Goal: Task Accomplishment & Management: Complete application form

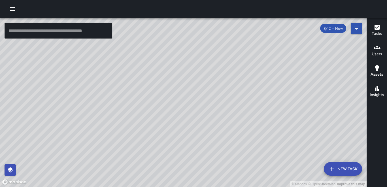
click at [13, 8] on icon "button" at bounding box center [12, 9] width 7 height 7
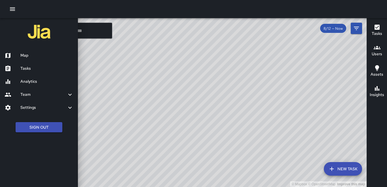
click at [29, 70] on h6 "Tasks" at bounding box center [46, 68] width 53 height 6
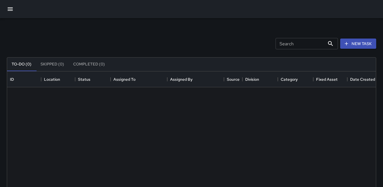
scroll to position [236, 365]
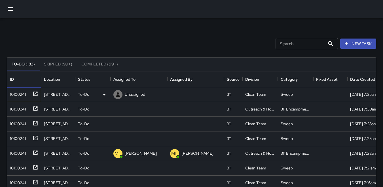
click at [20, 93] on div "10100241" at bounding box center [17, 93] width 18 height 8
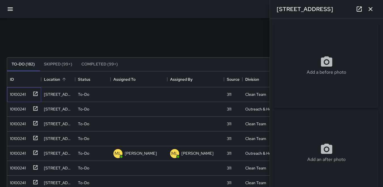
type input "**********"
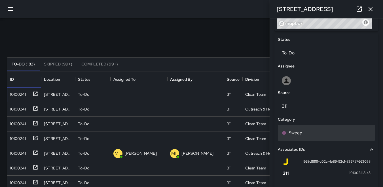
scroll to position [327, 0]
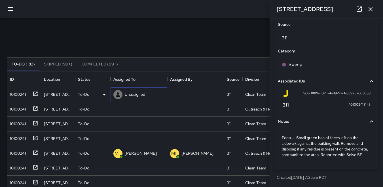
click at [118, 95] on icon at bounding box center [118, 94] width 5 height 5
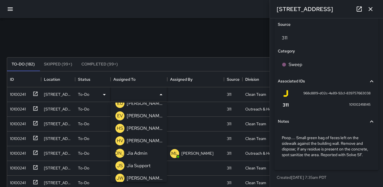
scroll to position [85, 0]
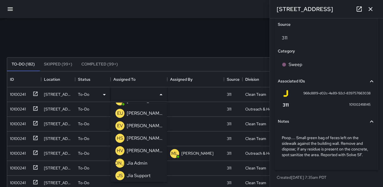
click at [120, 150] on p "HV" at bounding box center [120, 150] width 7 height 7
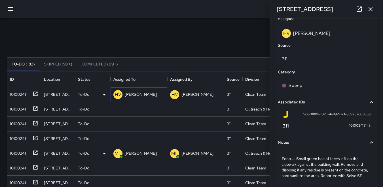
scroll to position [354, 0]
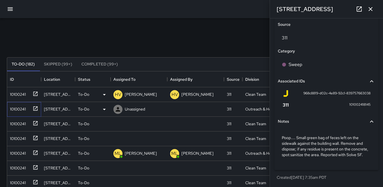
click at [16, 109] on div "10100241" at bounding box center [17, 108] width 18 height 8
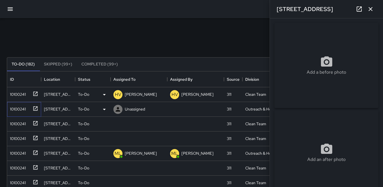
type input "**********"
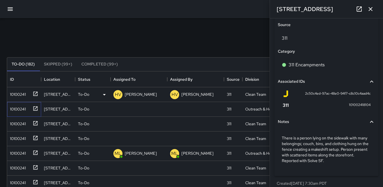
scroll to position [327, 0]
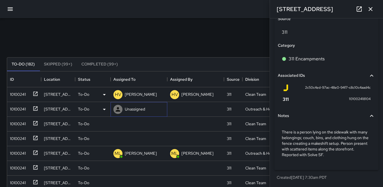
click at [118, 109] on icon at bounding box center [118, 109] width 5 height 5
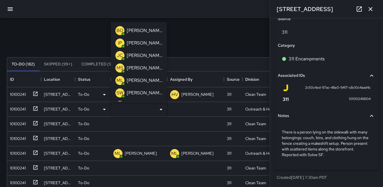
click at [119, 80] on p "ML" at bounding box center [120, 80] width 7 height 7
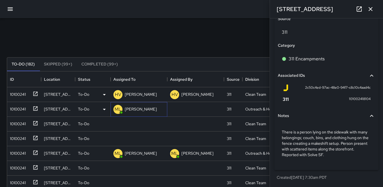
scroll to position [354, 0]
click at [15, 125] on div "10100241" at bounding box center [17, 123] width 18 height 8
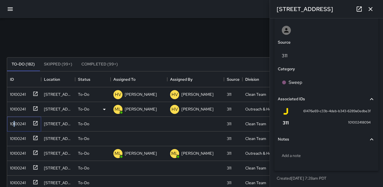
scroll to position [304, 0]
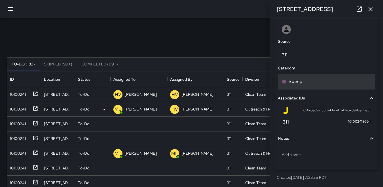
click at [301, 82] on p "Sweep" at bounding box center [296, 81] width 14 height 7
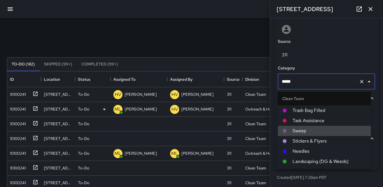
scroll to position [28, 0]
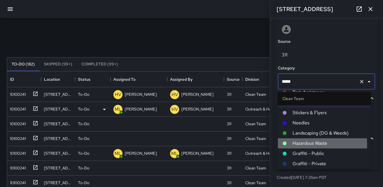
click at [301, 144] on span "Hazardous Waste" at bounding box center [330, 143] width 74 height 7
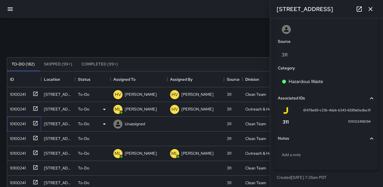
click at [19, 124] on div "10100241" at bounding box center [17, 123] width 18 height 8
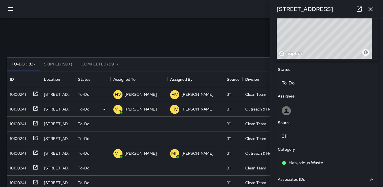
scroll to position [219, 0]
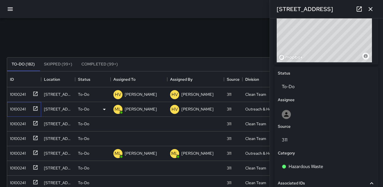
click at [20, 110] on div "10100241" at bounding box center [17, 108] width 18 height 8
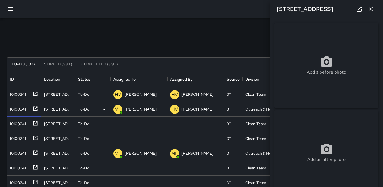
type input "**********"
click at [21, 125] on div "10100241" at bounding box center [17, 123] width 18 height 8
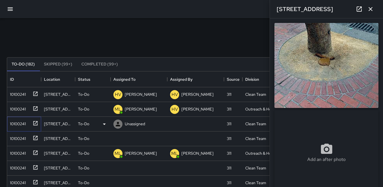
type input "**********"
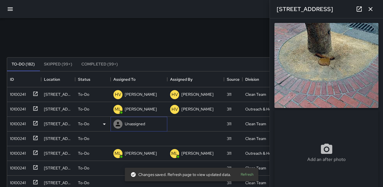
click at [116, 122] on icon at bounding box center [118, 124] width 7 height 7
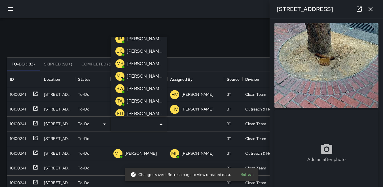
scroll to position [28, 0]
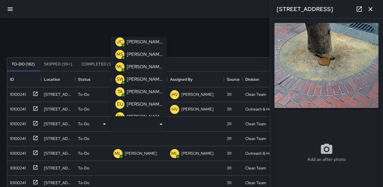
click at [119, 102] on p "EU" at bounding box center [120, 104] width 6 height 7
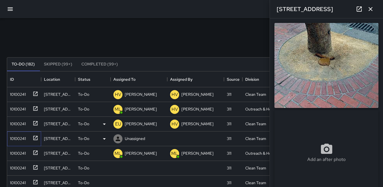
click at [15, 137] on div "10100241" at bounding box center [17, 138] width 18 height 8
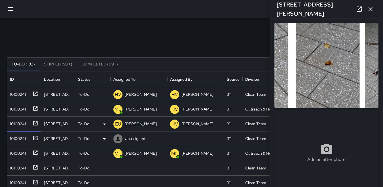
type input "**********"
click at [118, 139] on icon at bounding box center [118, 139] width 7 height 7
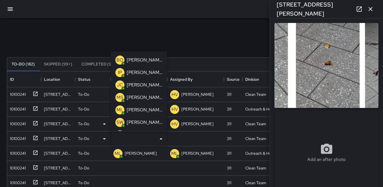
click at [120, 71] on p "IP" at bounding box center [120, 72] width 4 height 7
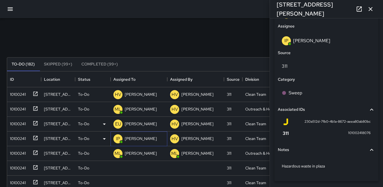
scroll to position [331, 0]
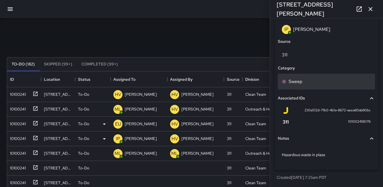
click at [301, 81] on p "Sweep" at bounding box center [296, 81] width 14 height 7
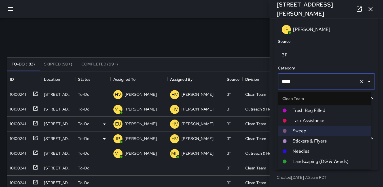
scroll to position [28, 0]
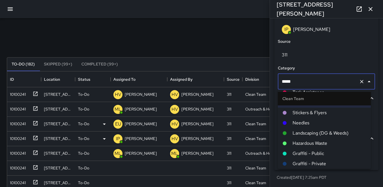
click at [301, 141] on span "Hazardous Waste" at bounding box center [330, 143] width 74 height 7
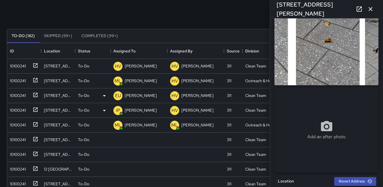
scroll to position [0, 0]
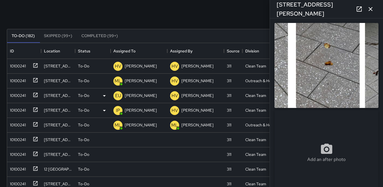
click at [335, 91] on img at bounding box center [326, 65] width 104 height 85
click at [9, 139] on div "10100241" at bounding box center [17, 139] width 18 height 8
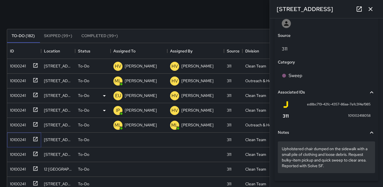
scroll to position [312, 0]
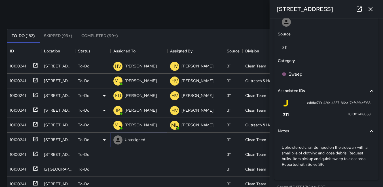
click at [118, 139] on icon at bounding box center [118, 140] width 5 height 5
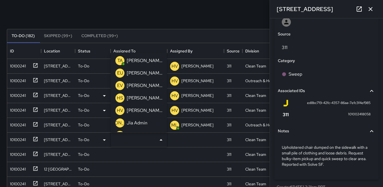
scroll to position [85, 0]
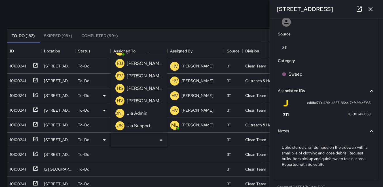
click at [120, 99] on p "HV" at bounding box center [120, 101] width 7 height 7
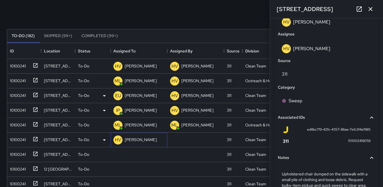
scroll to position [338, 0]
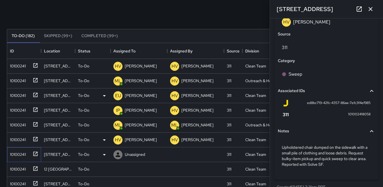
click at [16, 153] on div "10100241" at bounding box center [17, 153] width 18 height 8
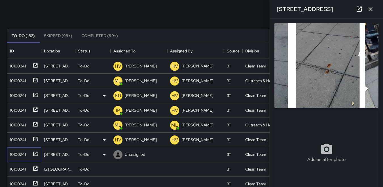
type input "**********"
click at [118, 154] on icon at bounding box center [118, 155] width 5 height 5
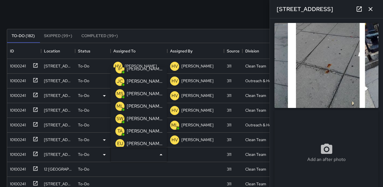
scroll to position [28, 0]
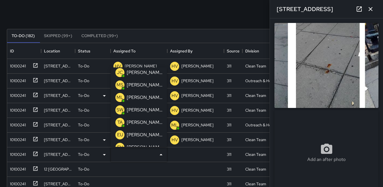
click at [120, 119] on p "TA" at bounding box center [119, 122] width 5 height 7
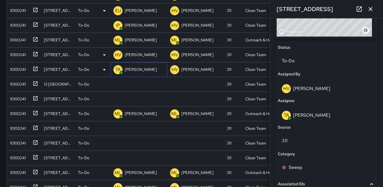
scroll to position [255, 0]
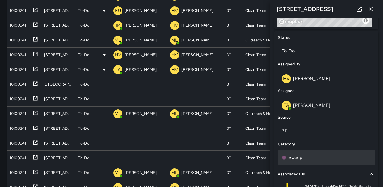
click at [304, 154] on div "Sweep" at bounding box center [326, 157] width 89 height 7
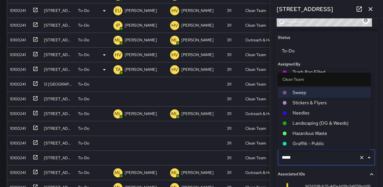
scroll to position [28, 0]
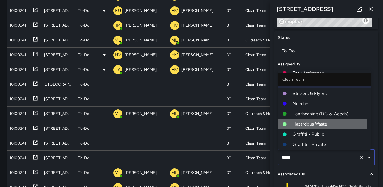
click at [314, 126] on span "Hazardous Waste" at bounding box center [330, 124] width 74 height 7
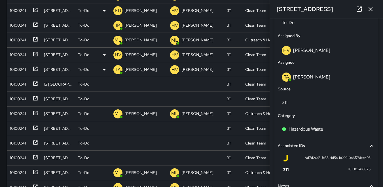
scroll to position [312, 0]
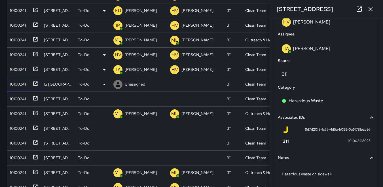
click at [16, 82] on div "10100241" at bounding box center [17, 83] width 18 height 8
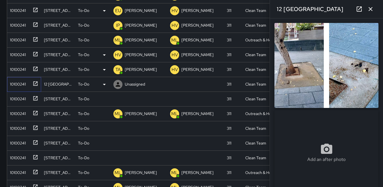
type input "**********"
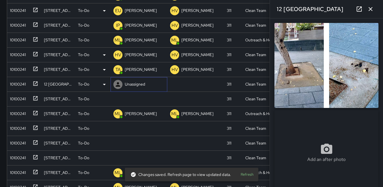
click at [118, 86] on icon at bounding box center [118, 84] width 5 height 5
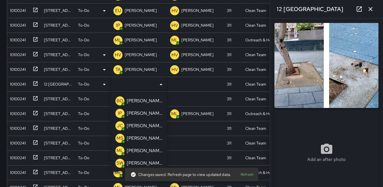
click at [120, 114] on p "IP" at bounding box center [120, 113] width 4 height 7
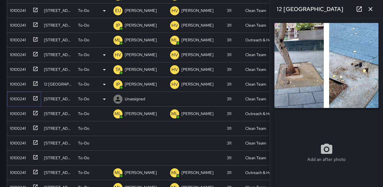
click at [21, 100] on div "10100241" at bounding box center [17, 98] width 18 height 8
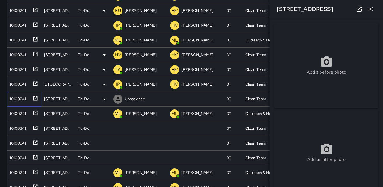
type input "**********"
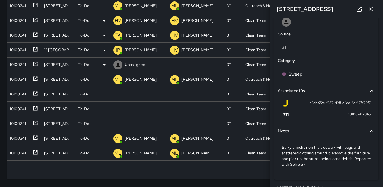
click at [118, 66] on icon at bounding box center [118, 65] width 5 height 5
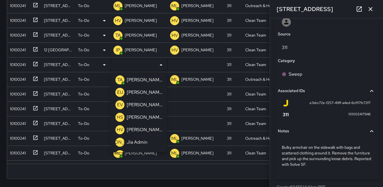
scroll to position [85, 0]
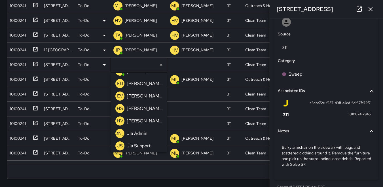
click at [122, 125] on div "HV" at bounding box center [119, 121] width 9 height 9
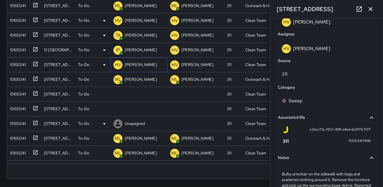
scroll to position [338, 0]
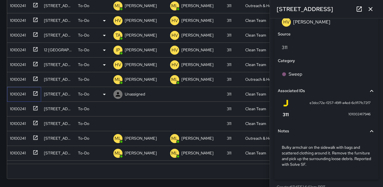
click at [20, 94] on div "10100241" at bounding box center [17, 93] width 18 height 8
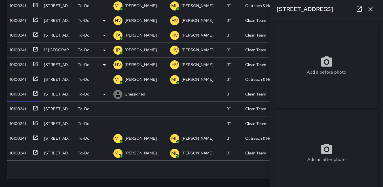
type input "**********"
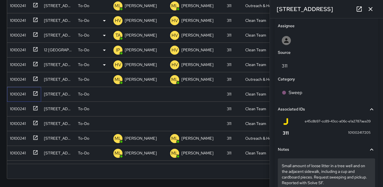
scroll to position [312, 0]
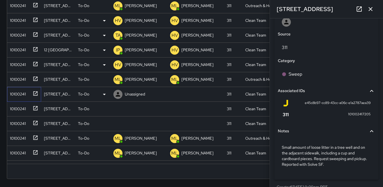
click at [19, 93] on div "10100241" at bounding box center [17, 93] width 18 height 8
click at [120, 94] on icon at bounding box center [118, 94] width 7 height 7
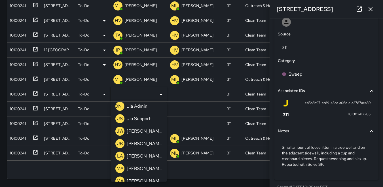
scroll to position [170, 0]
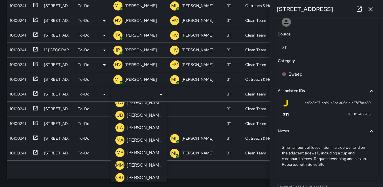
click at [120, 142] on p "MA" at bounding box center [120, 140] width 7 height 7
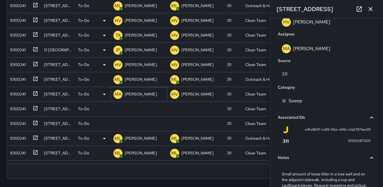
scroll to position [338, 0]
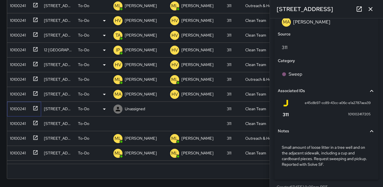
click at [25, 110] on div "10100241" at bounding box center [17, 108] width 18 height 8
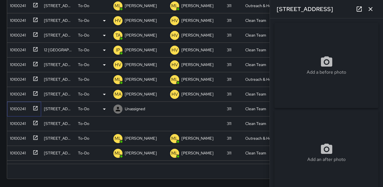
type input "**********"
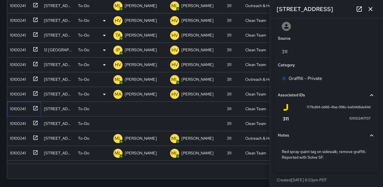
scroll to position [310, 0]
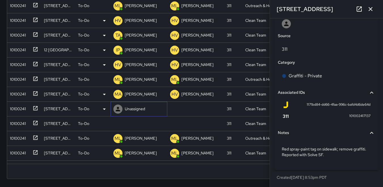
click at [118, 109] on icon at bounding box center [118, 109] width 7 height 7
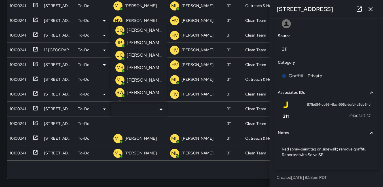
scroll to position [28, 0]
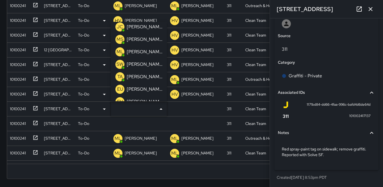
click at [119, 63] on p "SW" at bounding box center [120, 64] width 7 height 7
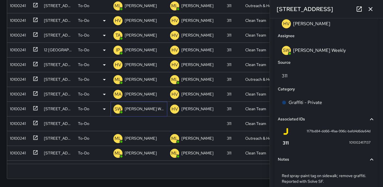
scroll to position [337, 0]
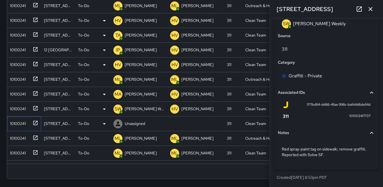
drag, startPoint x: 11, startPoint y: 120, endPoint x: 17, endPoint y: 121, distance: 5.6
click at [12, 120] on div "10100241" at bounding box center [17, 122] width 18 height 8
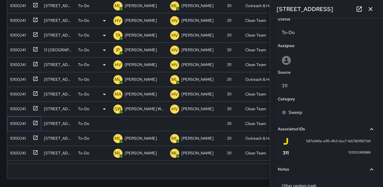
scroll to position [304, 0]
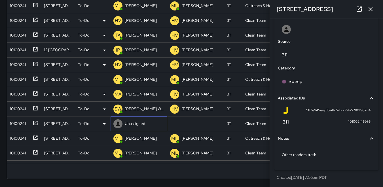
click at [118, 124] on icon at bounding box center [118, 123] width 7 height 7
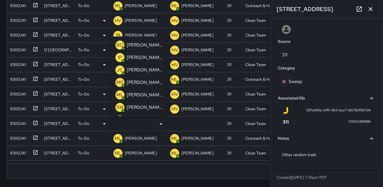
click at [118, 81] on p "MS" at bounding box center [120, 82] width 7 height 7
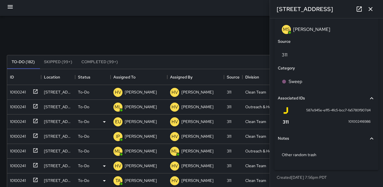
scroll to position [0, 0]
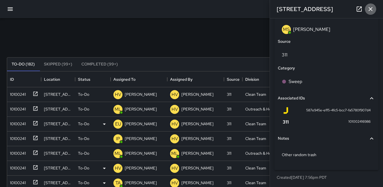
click at [371, 11] on icon "button" at bounding box center [370, 9] width 7 height 7
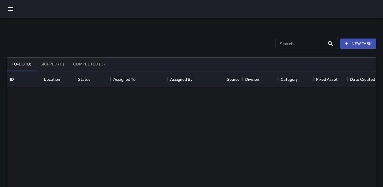
scroll to position [236, 365]
